Goal: Task Accomplishment & Management: Complete application form

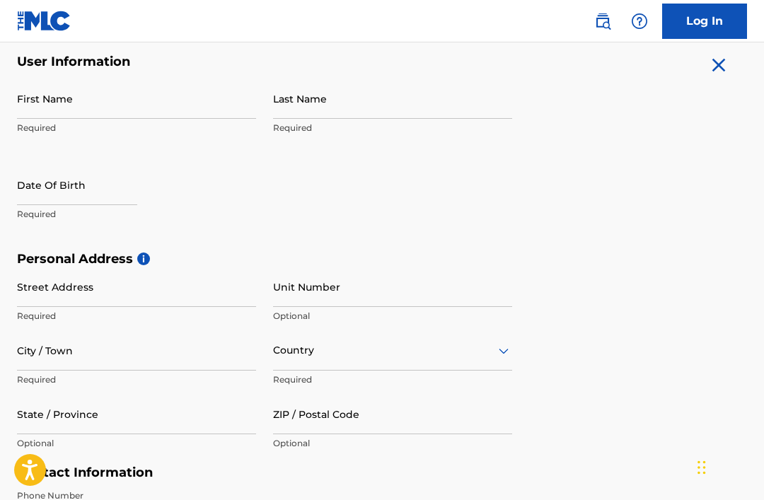
scroll to position [277, 0]
click at [318, 98] on input "Last Name" at bounding box center [392, 99] width 239 height 40
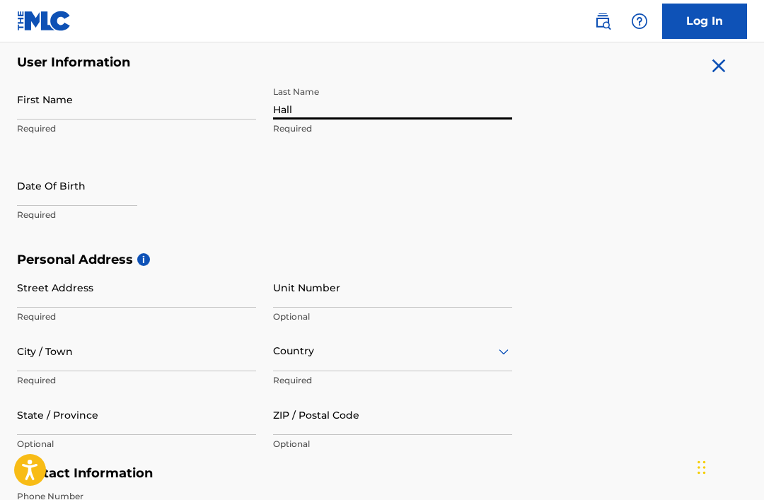
type input "Hall"
click at [18, 92] on input "First Name" at bounding box center [136, 99] width 239 height 40
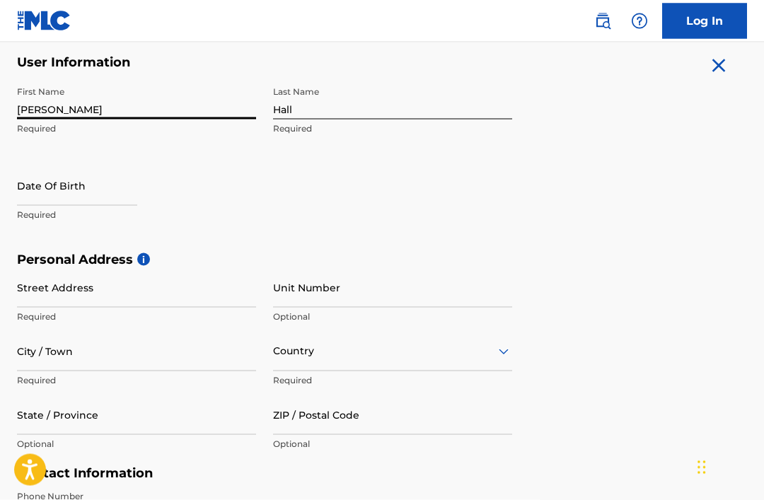
scroll to position [277, 0]
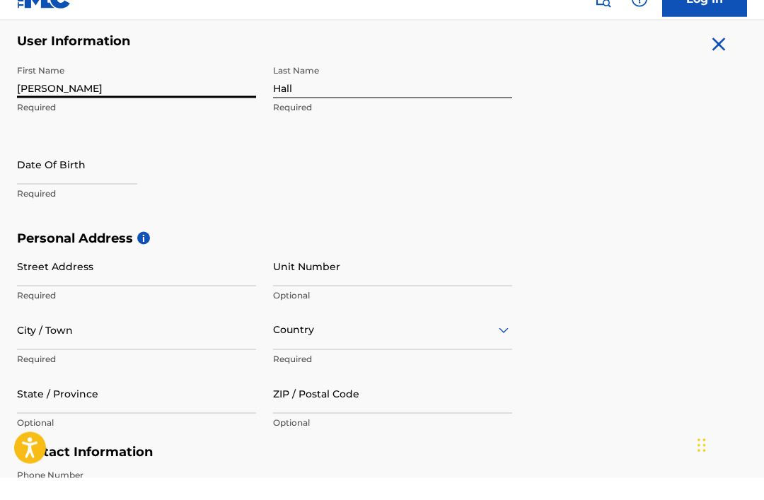
type input "[PERSON_NAME]"
click at [37, 177] on input "text" at bounding box center [77, 186] width 120 height 40
select select "7"
select select "2025"
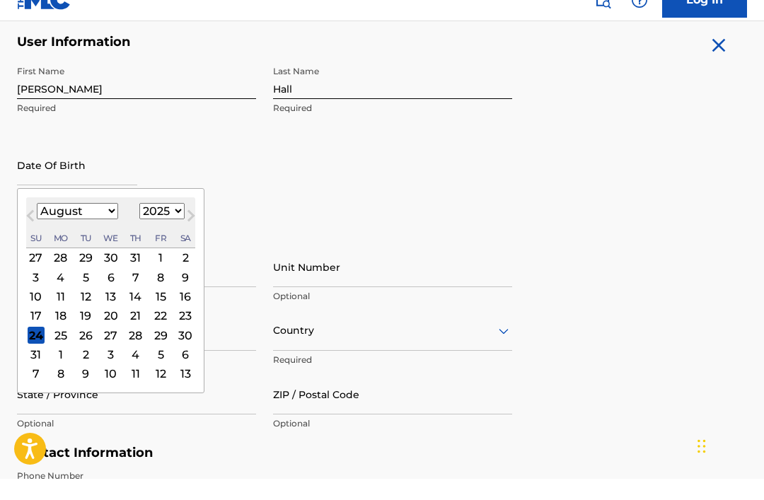
click at [21, 229] on button "Previous Month" at bounding box center [30, 240] width 23 height 23
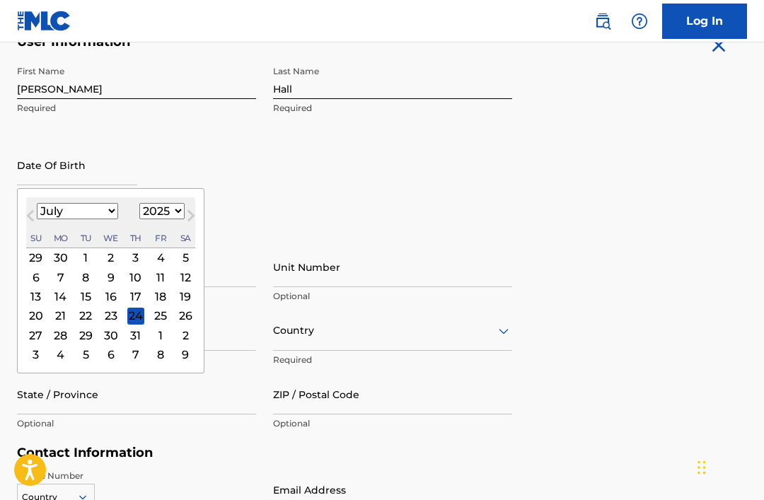
click at [21, 210] on button "Previous Month" at bounding box center [30, 218] width 23 height 23
click at [23, 213] on button "Previous Month" at bounding box center [30, 218] width 23 height 23
click at [23, 214] on button "Previous Month" at bounding box center [30, 218] width 23 height 23
select select "3"
click at [23, 270] on div "[DATE] Previous Month Next Month April [DATE] February March April May June Jul…" at bounding box center [111, 280] width 188 height 185
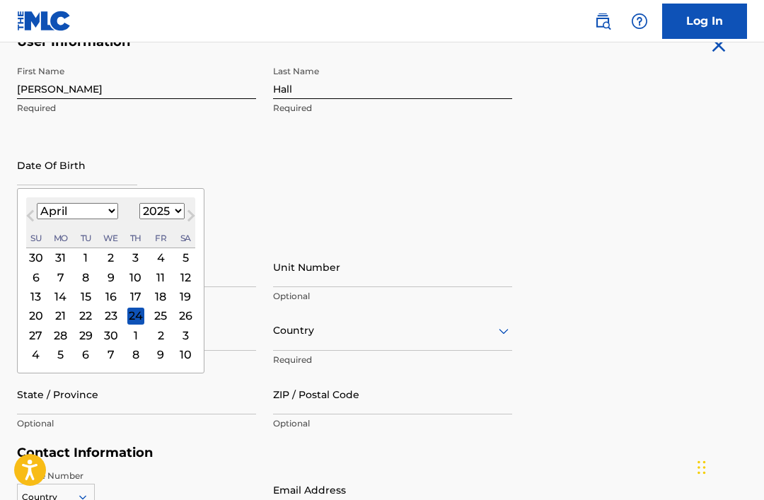
click at [35, 266] on div "30" at bounding box center [36, 257] width 17 height 17
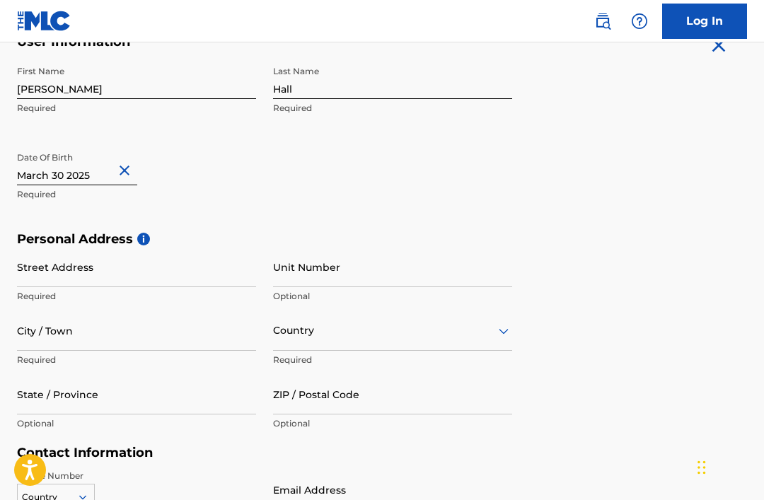
click at [132, 165] on button "Close" at bounding box center [126, 170] width 21 height 43
click at [42, 183] on input "text" at bounding box center [77, 165] width 120 height 40
select select "7"
select select "2025"
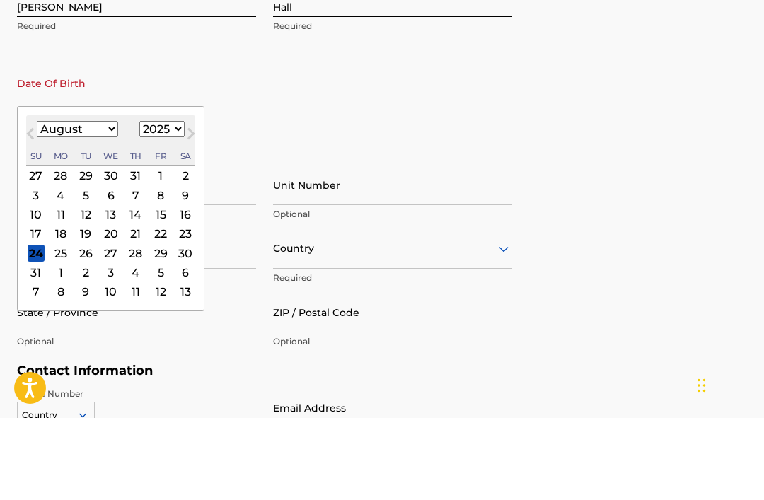
click at [33, 203] on div "January February March April May June July August September October November [D…" at bounding box center [110, 211] width 169 height 17
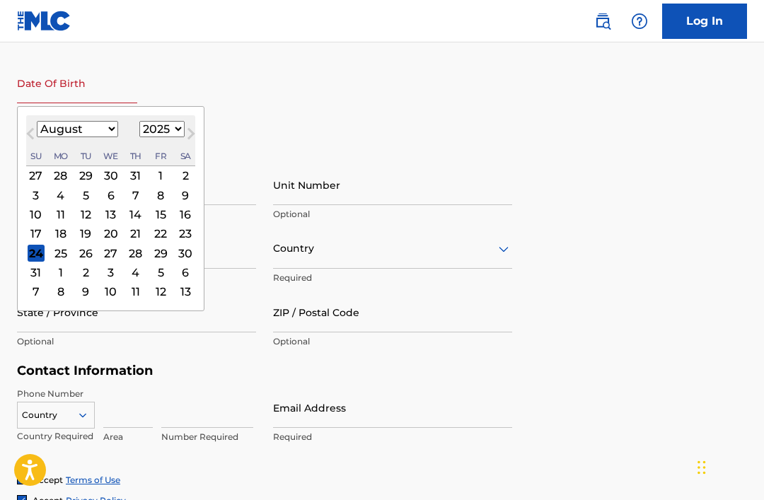
click at [32, 130] on span "Previous Month" at bounding box center [32, 135] width 0 height 21
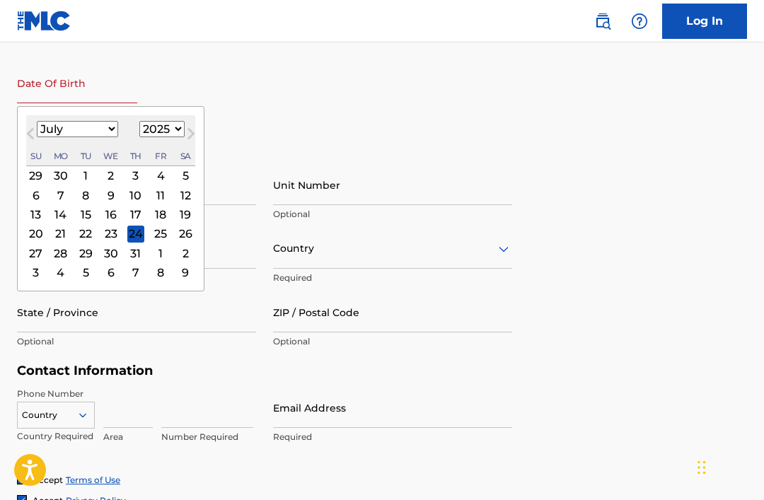
click at [32, 132] on span "Previous Month" at bounding box center [32, 135] width 0 height 21
click at [32, 134] on span "Previous Month" at bounding box center [32, 135] width 0 height 21
click at [36, 128] on button "Previous Month" at bounding box center [30, 136] width 23 height 23
select select "3"
click at [31, 197] on div "6" at bounding box center [36, 195] width 17 height 17
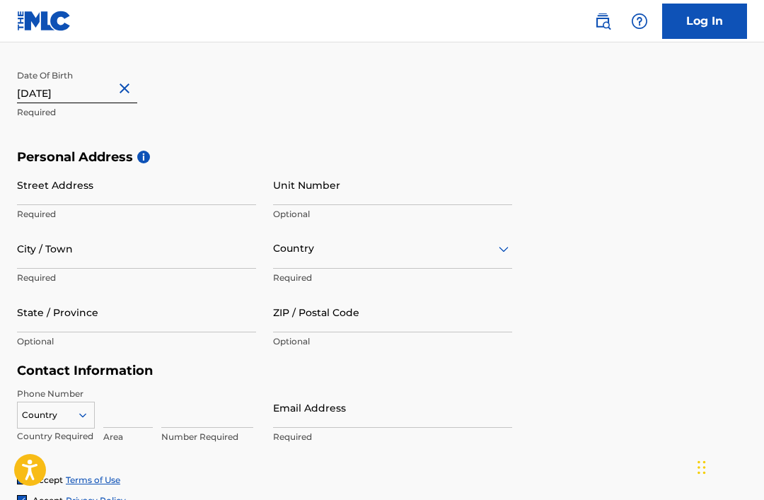
click at [92, 86] on input "text" at bounding box center [77, 83] width 120 height 40
select select "3"
select select "2025"
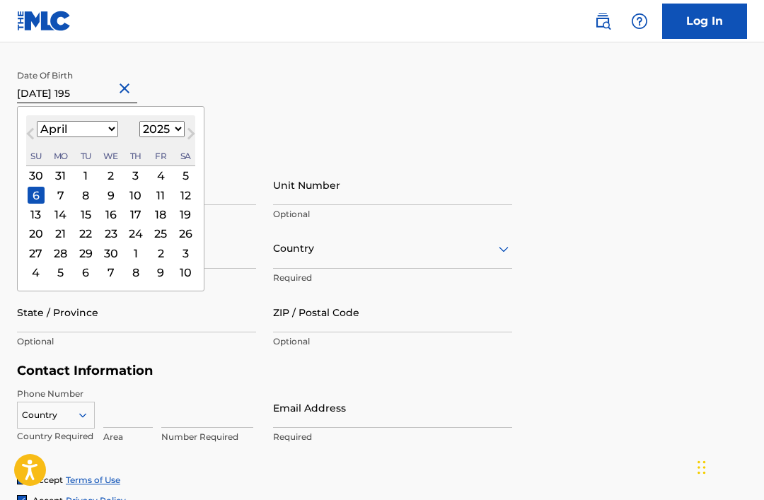
type input "[DATE]"
select select "1959"
type input "[DATE]"
click at [380, 70] on div "First Name [PERSON_NAME] Required Last Name [PERSON_NAME] Required Date Of Birt…" at bounding box center [264, 63] width 495 height 173
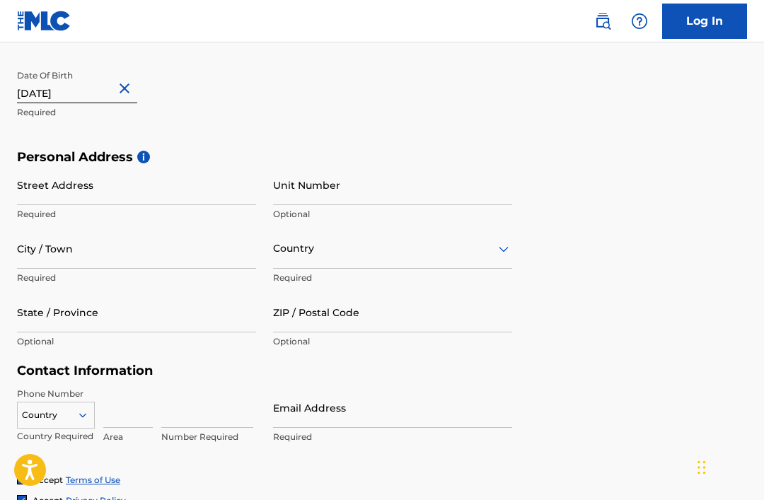
scroll to position [422, 0]
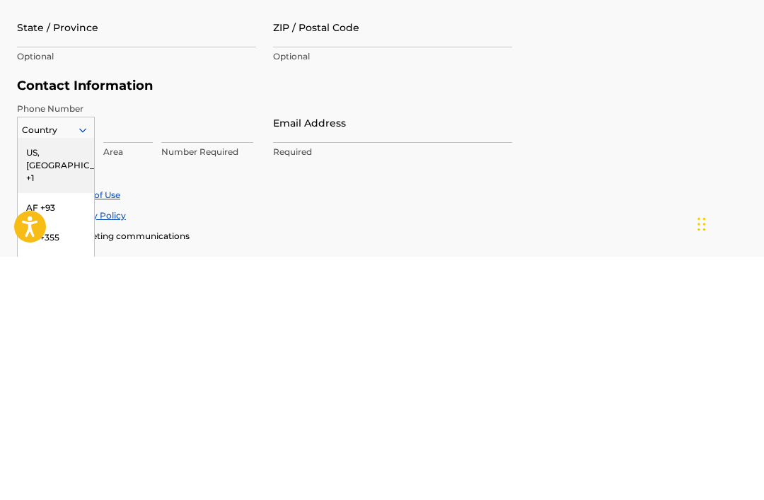
click at [55, 381] on div "US, [GEOGRAPHIC_DATA] +1" at bounding box center [56, 408] width 76 height 55
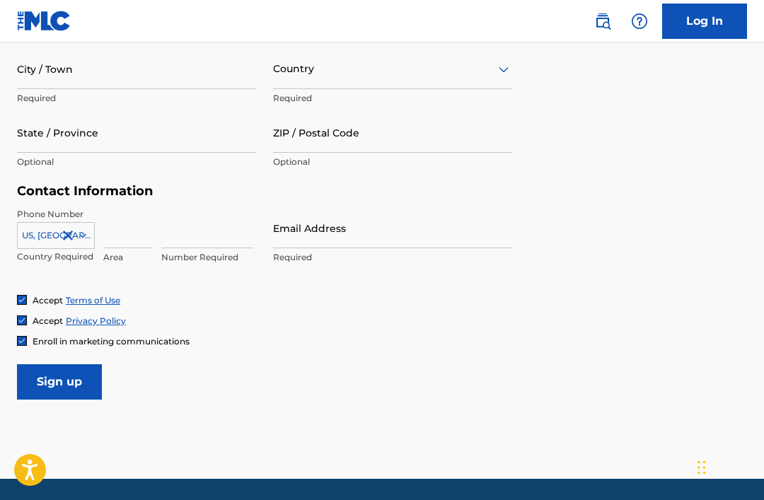
click at [125, 234] on input at bounding box center [128, 228] width 50 height 40
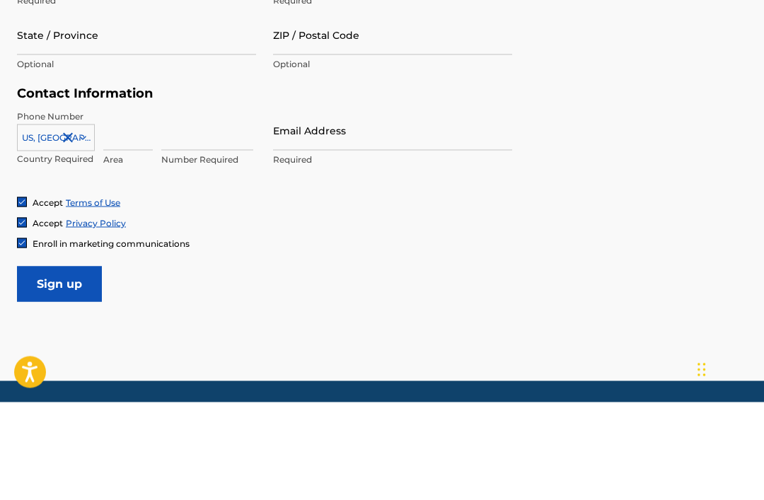
type input "3"
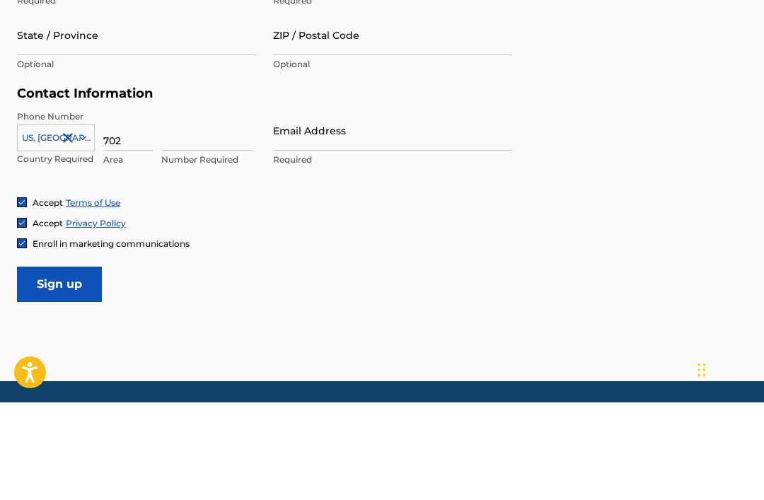
type input "702"
click at [172, 208] on input at bounding box center [207, 228] width 92 height 40
type input "2088254"
click at [291, 208] on input "Email Address" at bounding box center [392, 228] width 239 height 40
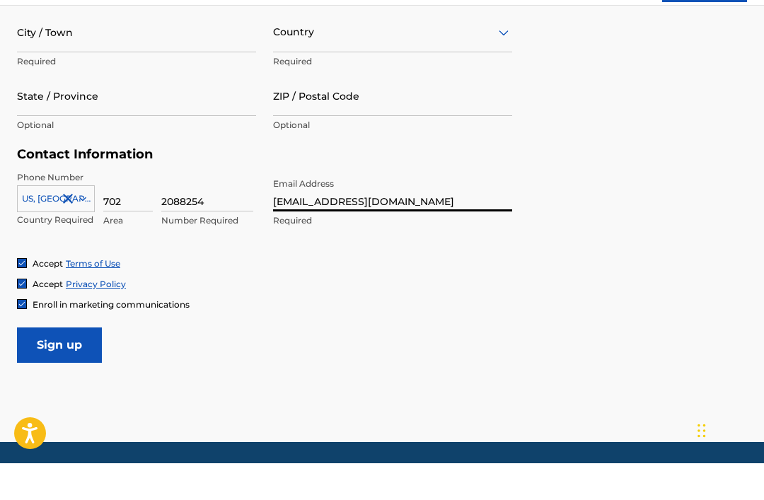
type input "[EMAIL_ADDRESS][DOMAIN_NAME]"
click at [304, 113] on input "ZIP / Postal Code" at bounding box center [392, 133] width 239 height 40
type input "89169"
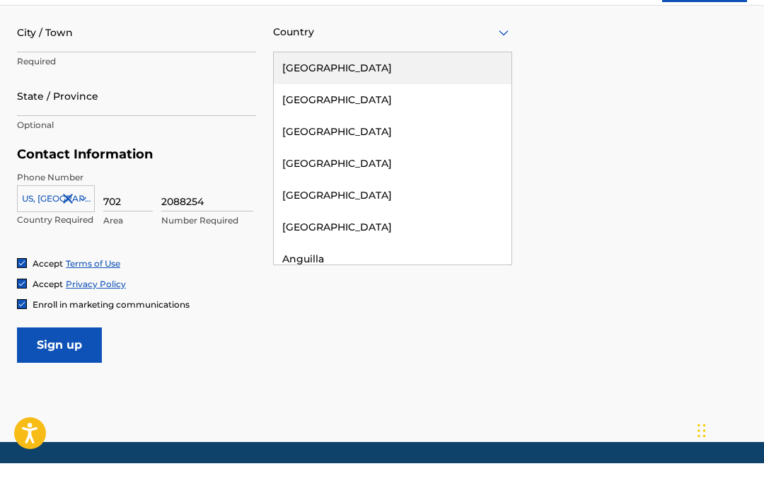
click at [344, 89] on div "[GEOGRAPHIC_DATA]" at bounding box center [393, 105] width 238 height 32
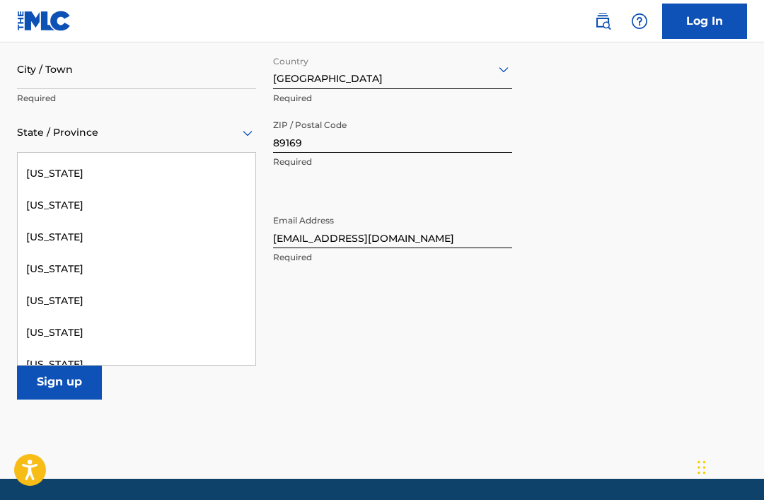
scroll to position [916, 0]
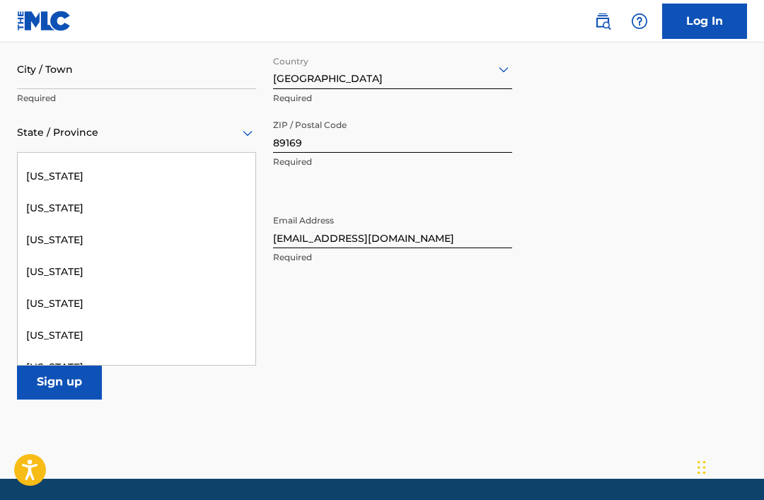
click at [45, 203] on div "[US_STATE]" at bounding box center [137, 209] width 238 height 32
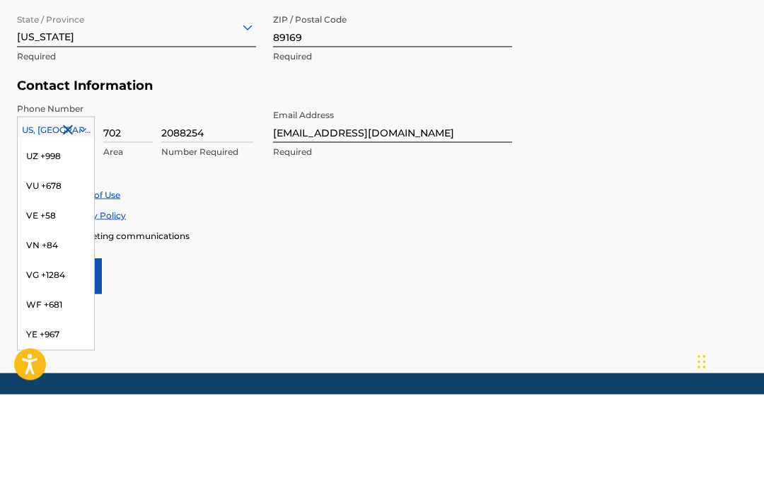
scroll to position [6177, 0]
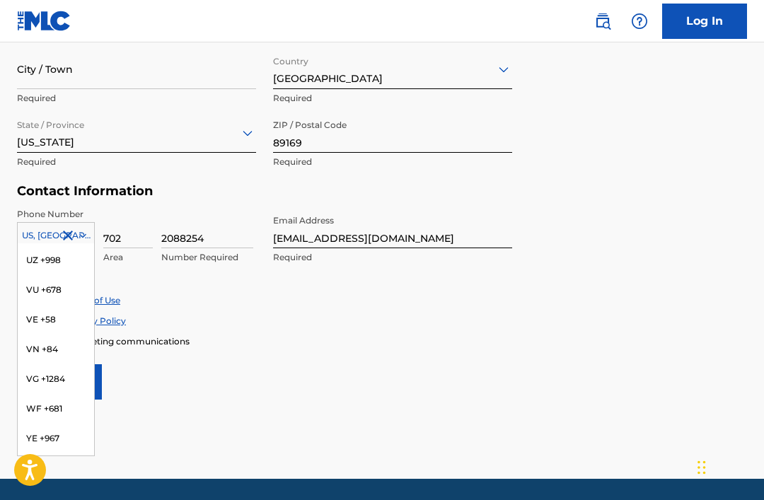
click at [203, 184] on h5 "Contact Information" at bounding box center [264, 191] width 495 height 16
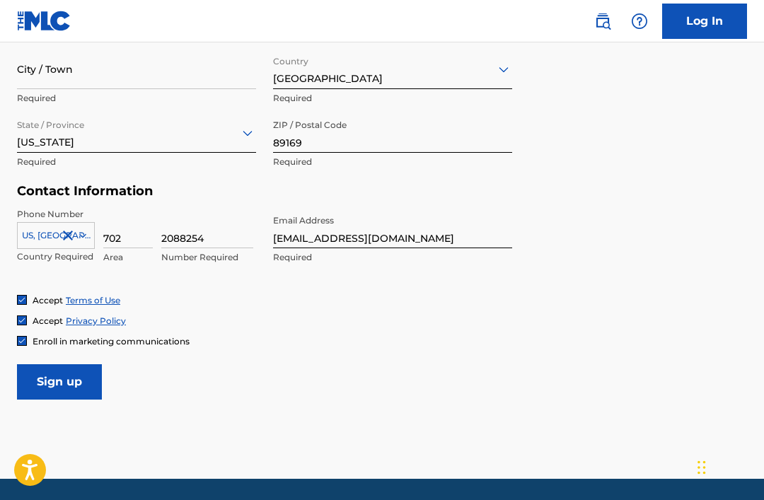
click at [57, 58] on input "City / Town" at bounding box center [136, 69] width 239 height 40
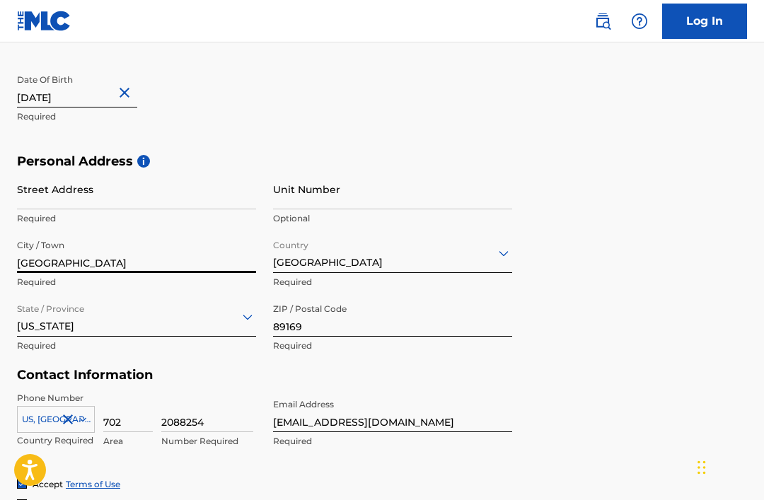
scroll to position [375, 0]
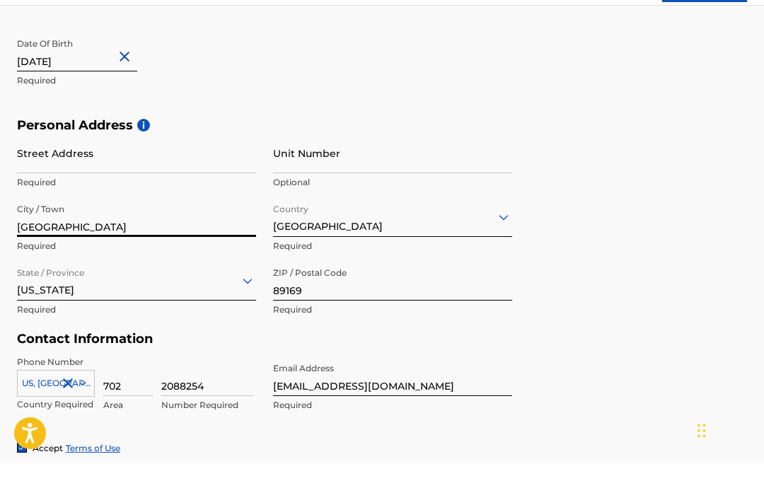
type input "[GEOGRAPHIC_DATA]"
click at [311, 170] on input "Unit Number" at bounding box center [392, 190] width 239 height 40
type input "L110"
click at [40, 170] on input "Street Address" at bounding box center [136, 190] width 239 height 40
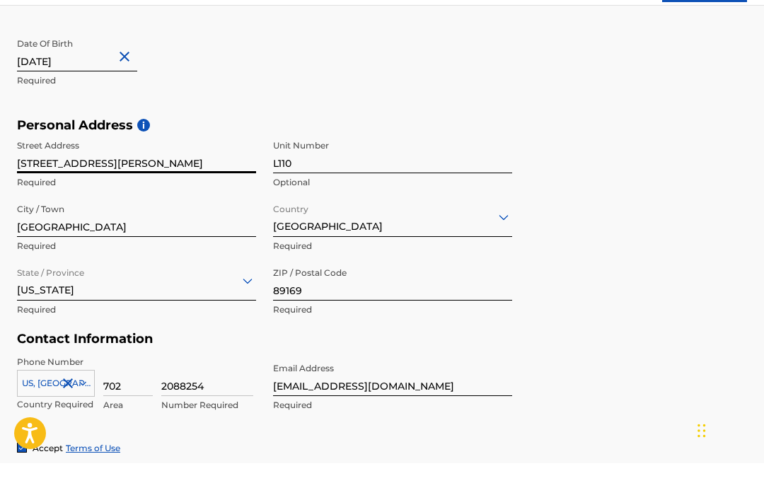
type input "[STREET_ADDRESS][PERSON_NAME]"
click at [677, 210] on div "Personal Address i Street Address [STREET_ADDRESS][PERSON_NAME] Required Unit N…" at bounding box center [382, 261] width 730 height 214
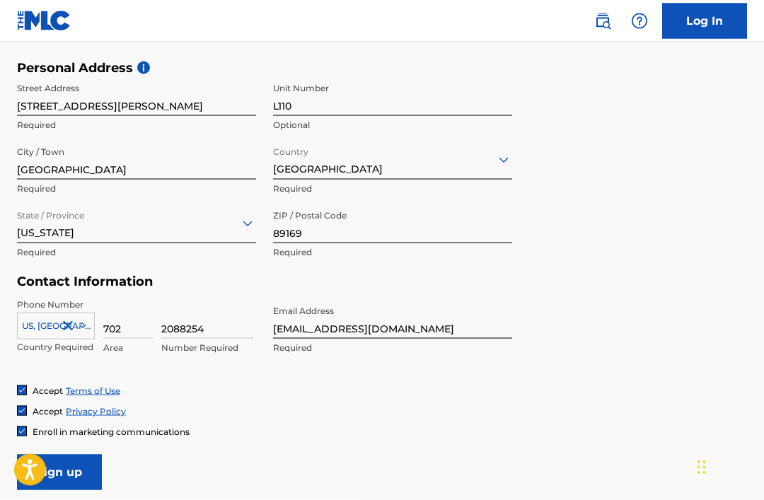
scroll to position [516, 0]
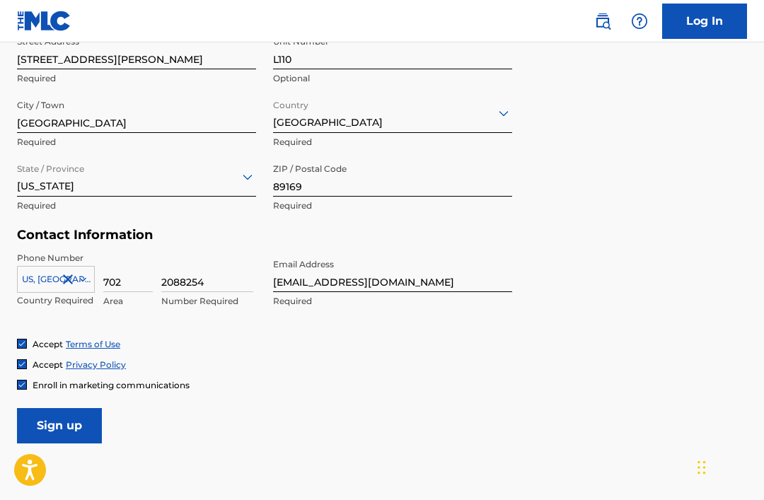
click at [62, 417] on input "Sign up" at bounding box center [59, 425] width 85 height 35
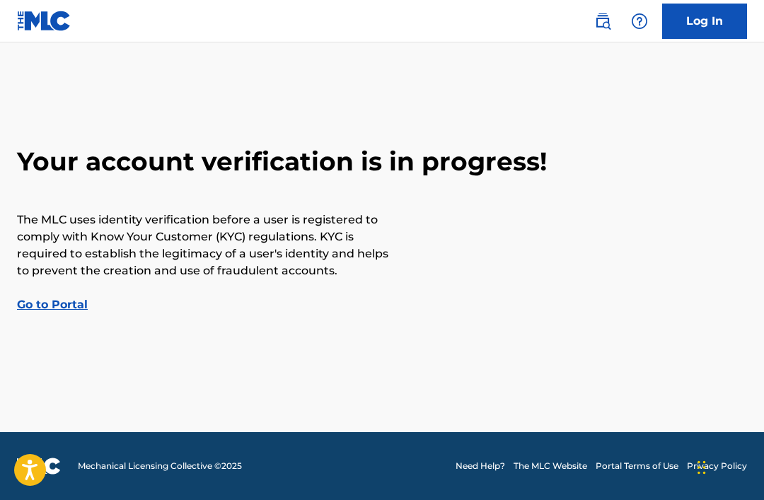
click at [687, 28] on link "Log In" at bounding box center [704, 21] width 85 height 35
